Goal: Task Accomplishment & Management: Use online tool/utility

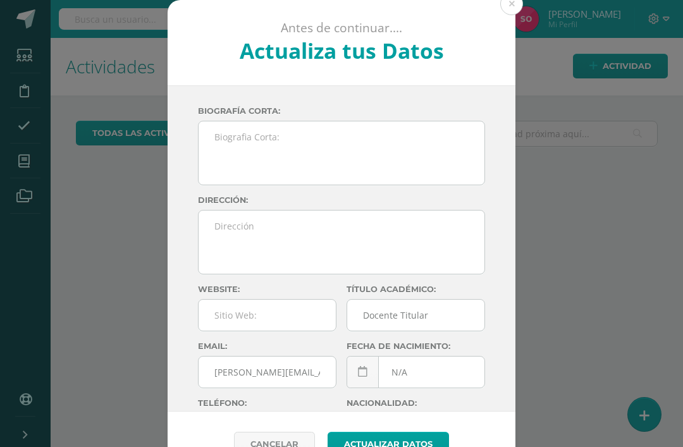
click at [505, 3] on button at bounding box center [511, 3] width 23 height 23
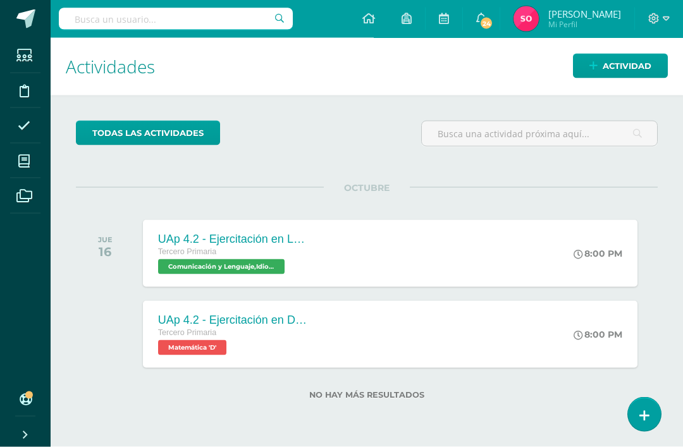
scroll to position [2, 0]
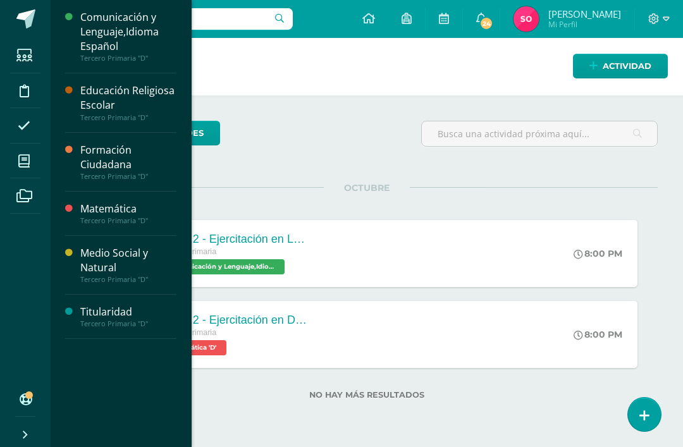
click at [27, 164] on icon at bounding box center [23, 161] width 11 height 13
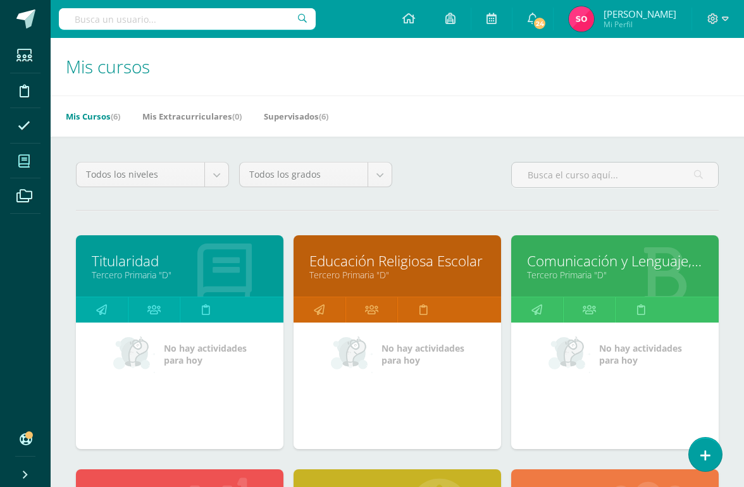
click at [357, 263] on link "Educación Religiosa Escolar" at bounding box center [397, 261] width 176 height 20
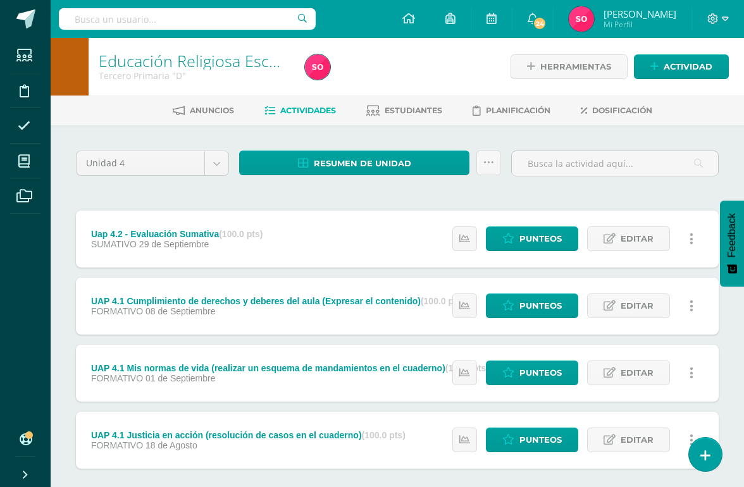
click at [344, 232] on div "Uap 4.2 - Evaluación Sumativa (100.0 pts) SUMATIVO 29 de Septiembre Estatus de …" at bounding box center [397, 239] width 643 height 57
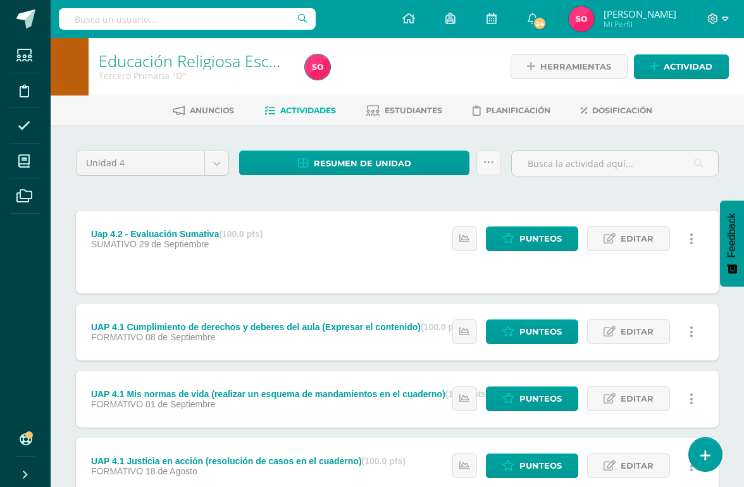
click at [538, 237] on span "Punteos" at bounding box center [540, 238] width 42 height 23
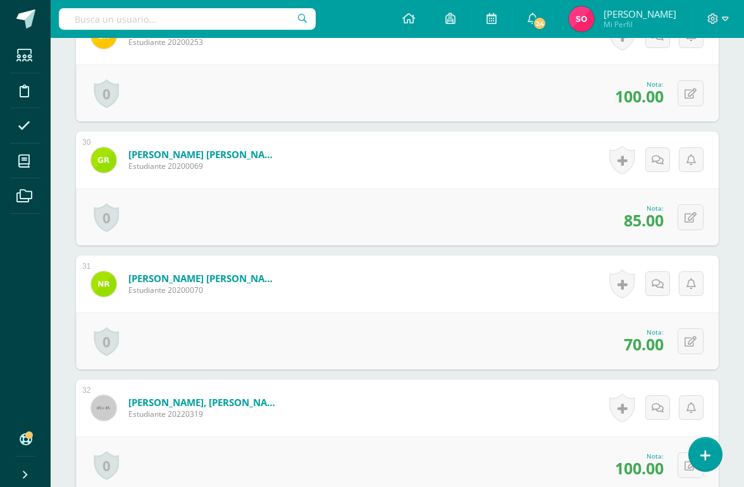
scroll to position [3954, 0]
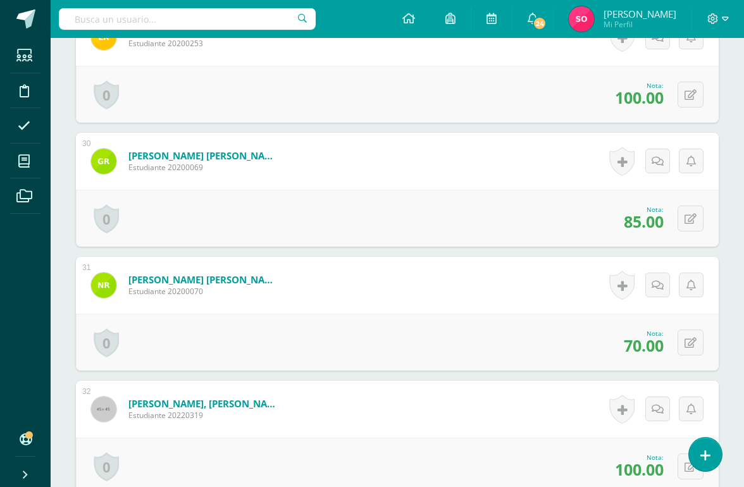
click at [690, 336] on button at bounding box center [691, 343] width 26 height 26
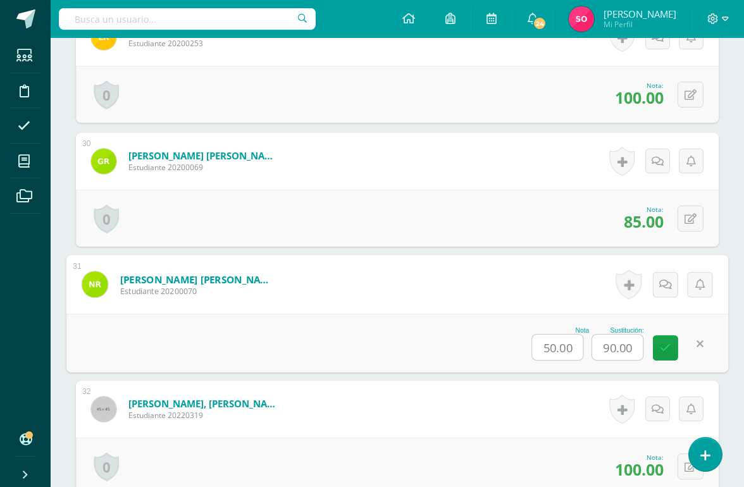
click at [673, 347] on link at bounding box center [665, 347] width 25 height 25
